Goal: Information Seeking & Learning: Check status

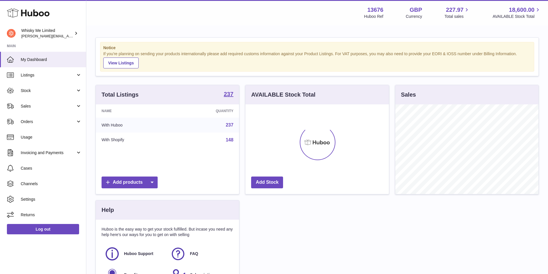
scroll to position [90, 144]
click at [37, 108] on span "Sales" at bounding box center [48, 106] width 55 height 5
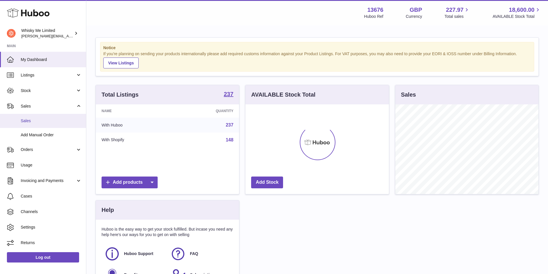
click at [30, 124] on link "Sales" at bounding box center [43, 121] width 86 height 14
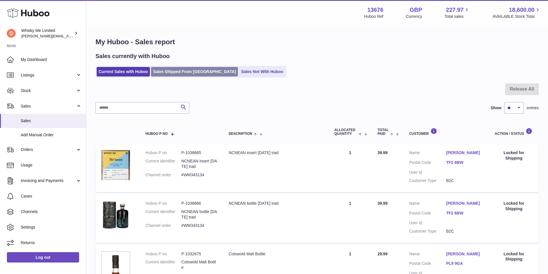
click at [183, 74] on link "Sales Shipped From [GEOGRAPHIC_DATA]" at bounding box center [194, 71] width 87 height 9
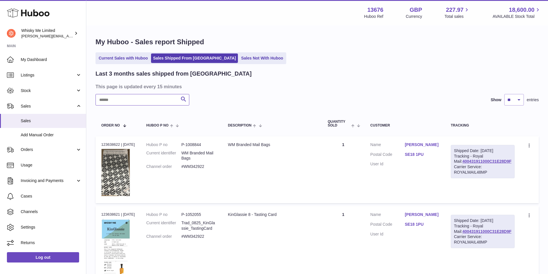
click at [110, 100] on input "text" at bounding box center [142, 100] width 94 height 12
paste input "********"
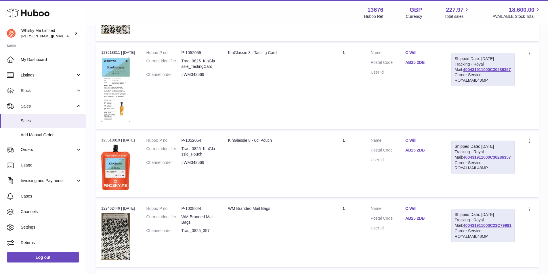
scroll to position [86, 0]
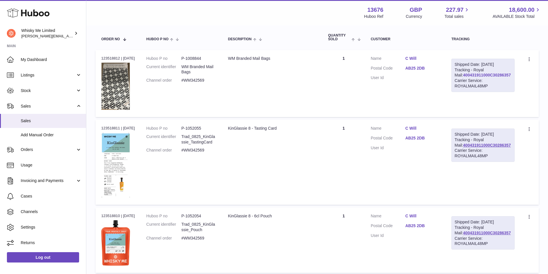
click at [483, 77] on link "400431911000C30286357" at bounding box center [487, 75] width 48 height 5
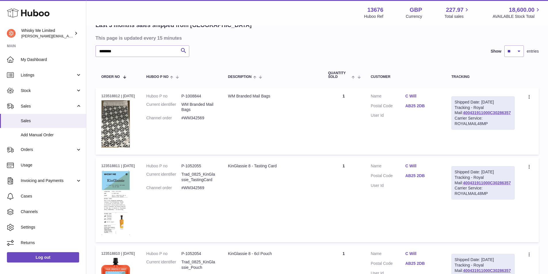
scroll to position [0, 0]
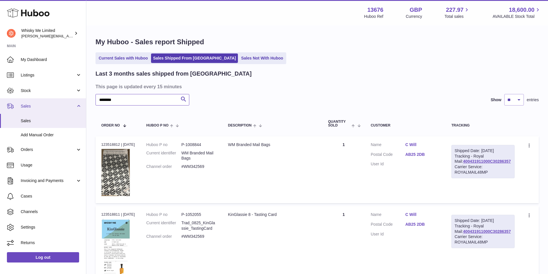
drag, startPoint x: 139, startPoint y: 100, endPoint x: 66, endPoint y: 104, distance: 73.2
paste input "text"
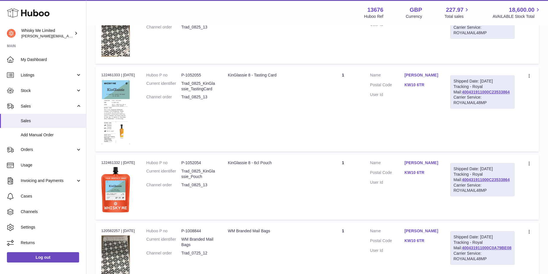
scroll to position [106, 0]
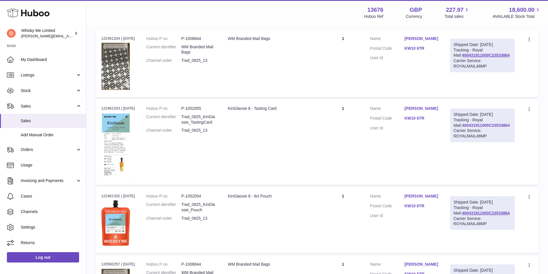
click at [477, 128] on link "400431911000C23533864" at bounding box center [486, 125] width 48 height 5
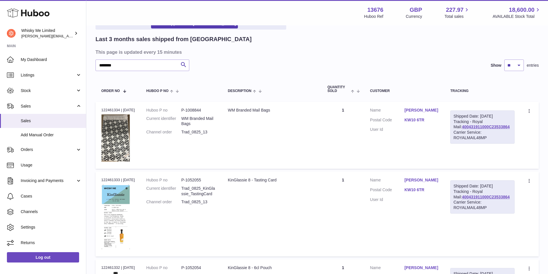
scroll to position [0, 0]
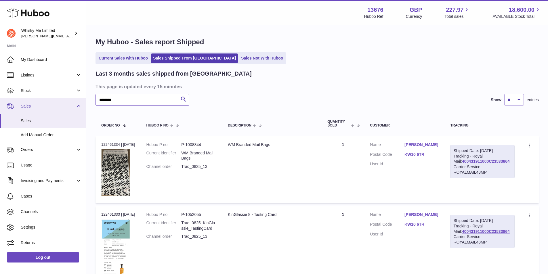
drag, startPoint x: 83, startPoint y: 105, endPoint x: 71, endPoint y: 105, distance: 11.8
paste input "text"
click at [479, 164] on link "400431911000C235F480C" at bounding box center [485, 161] width 49 height 5
drag, startPoint x: 114, startPoint y: 104, endPoint x: 72, endPoint y: 106, distance: 41.5
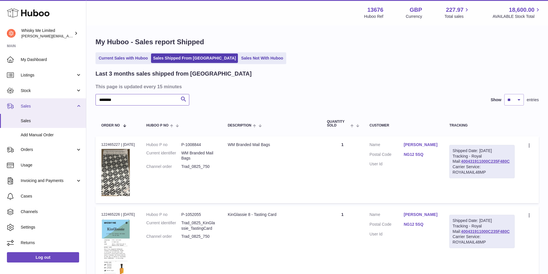
paste input "text"
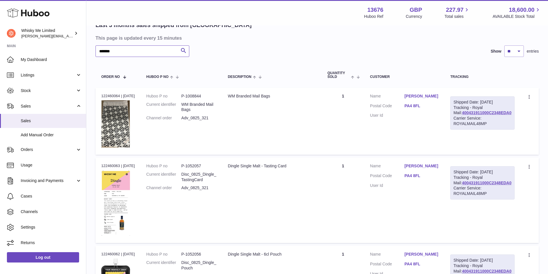
scroll to position [58, 0]
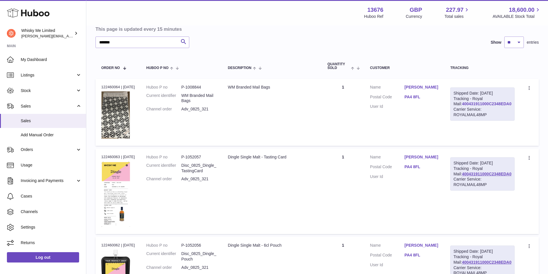
click at [472, 106] on link "400431911000C2348EDA0" at bounding box center [486, 104] width 49 height 5
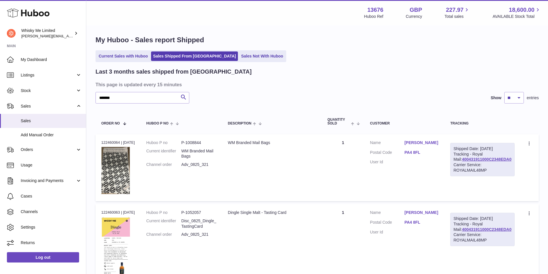
scroll to position [0, 0]
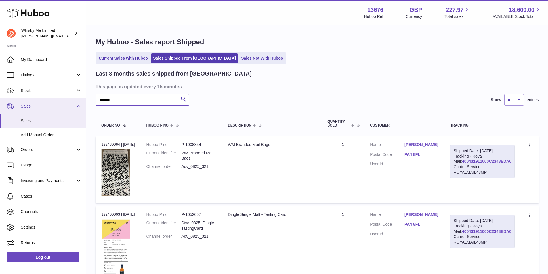
drag, startPoint x: 116, startPoint y: 103, endPoint x: 74, endPoint y: 99, distance: 41.9
paste input "text"
type input "*******"
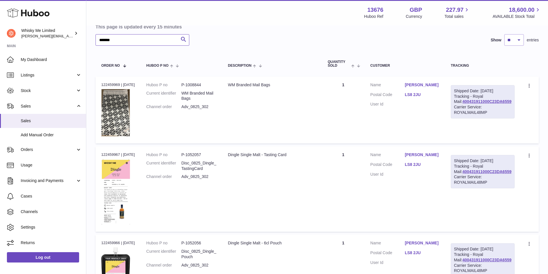
scroll to position [58, 0]
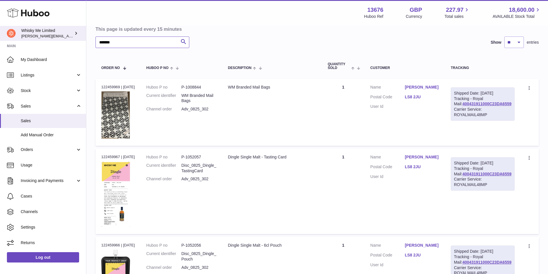
drag, startPoint x: 122, startPoint y: 45, endPoint x: 79, endPoint y: 39, distance: 43.0
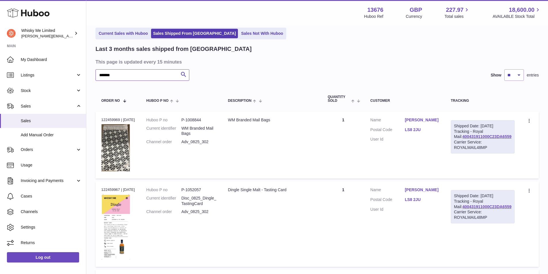
scroll to position [0, 0]
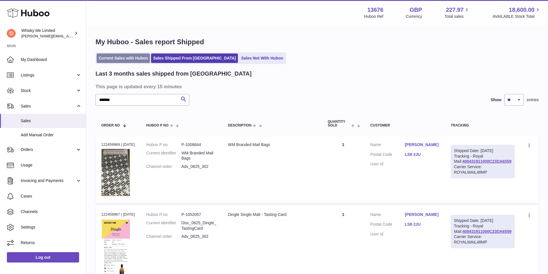
click at [113, 60] on link "Current Sales with Huboo" at bounding box center [123, 57] width 53 height 9
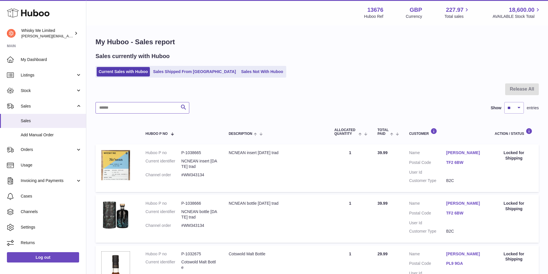
click at [136, 103] on input "text" at bounding box center [142, 108] width 94 height 12
paste input "*******"
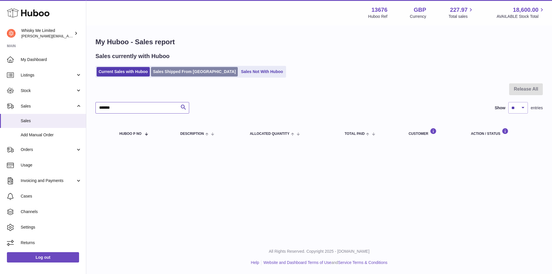
type input "*******"
click at [165, 74] on link "Sales Shipped From [GEOGRAPHIC_DATA]" at bounding box center [194, 71] width 87 height 9
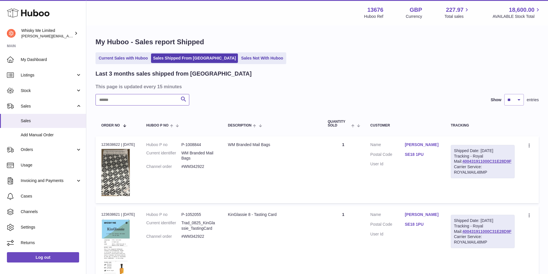
click at [161, 104] on input "text" at bounding box center [142, 100] width 94 height 12
paste input "*******"
drag, startPoint x: 146, startPoint y: 102, endPoint x: 90, endPoint y: 108, distance: 56.1
paste input "*"
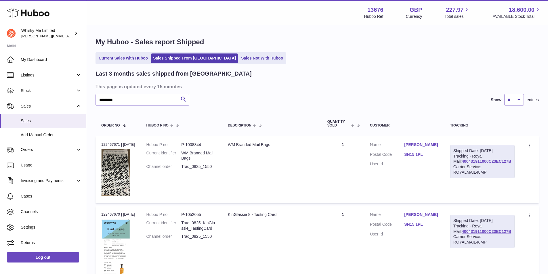
click at [466, 164] on link "400431911000C23EC127B" at bounding box center [486, 161] width 49 height 5
drag, startPoint x: 129, startPoint y: 101, endPoint x: 83, endPoint y: 94, distance: 46.0
paste input "text"
type input "********"
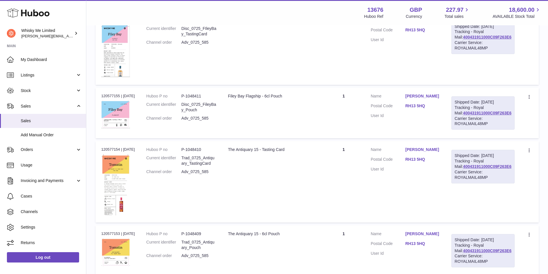
scroll to position [604, 0]
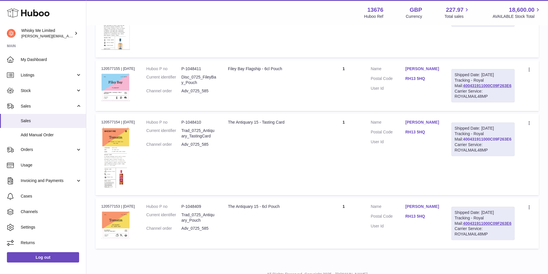
click at [473, 141] on link "400431911000C09F263E6" at bounding box center [487, 139] width 48 height 5
drag, startPoint x: 513, startPoint y: 150, endPoint x: 462, endPoint y: 149, distance: 51.2
click at [462, 149] on div "Shipped Date: [DATE] Tracking - Royal Mail: 400431911000C09F263E6 Carrier Servi…" at bounding box center [482, 139] width 63 height 33
copy link "400431911000C09F263E6"
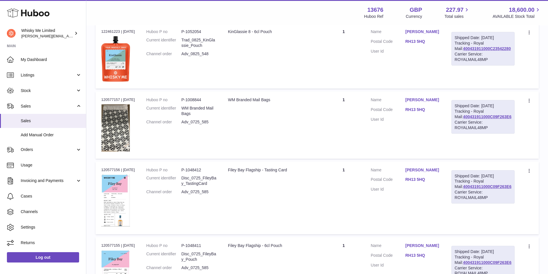
scroll to position [374, 0]
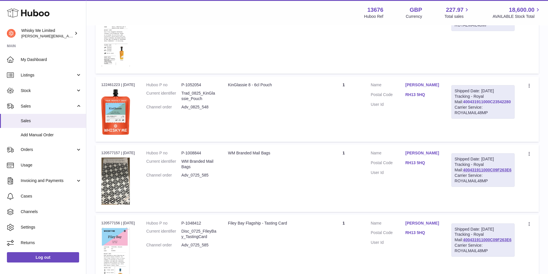
drag, startPoint x: 511, startPoint y: 108, endPoint x: 463, endPoint y: 109, distance: 47.7
click at [463, 109] on div "Shipped Date: [DATE] Tracking - Royal Mail: 400431911000C23542280 Carrier Servi…" at bounding box center [482, 101] width 63 height 33
copy link "400431911000C23542280"
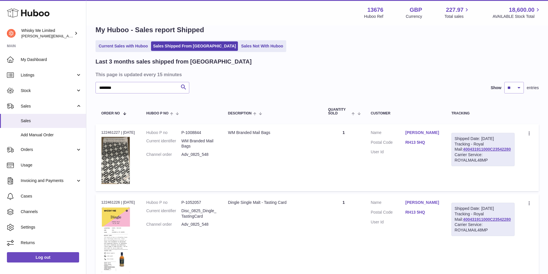
scroll to position [0, 0]
